Goal: Find specific page/section

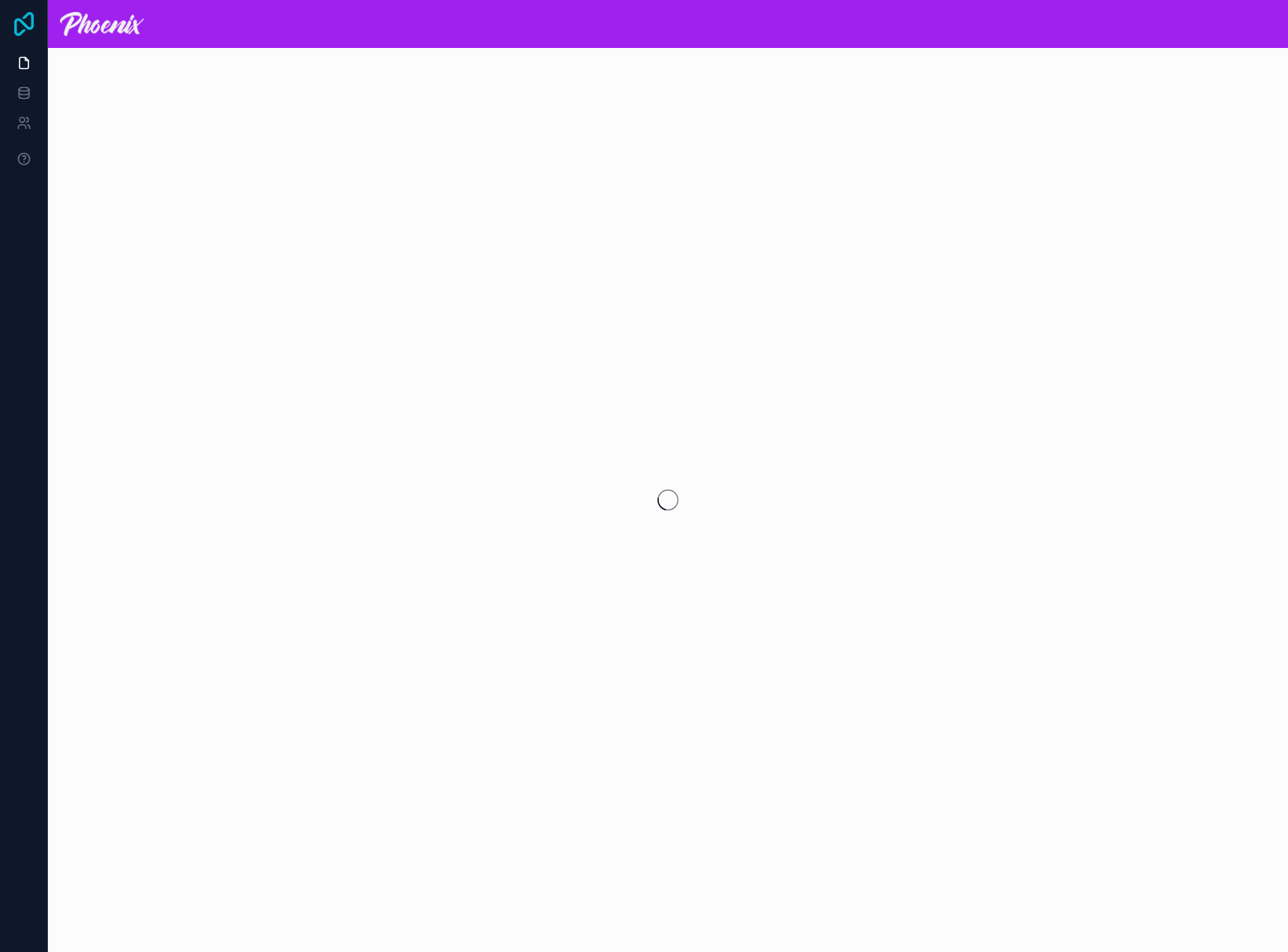
click at [25, 30] on icon at bounding box center [24, 24] width 19 height 24
